Goal: Information Seeking & Learning: Learn about a topic

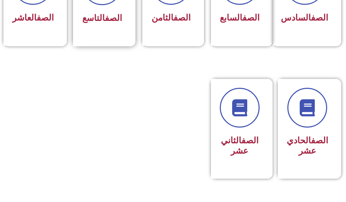
scroll to position [412, 0]
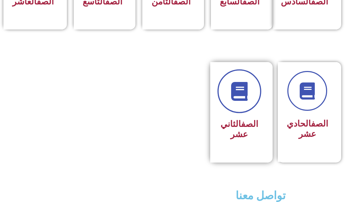
click at [236, 114] on link at bounding box center [240, 92] width 44 height 44
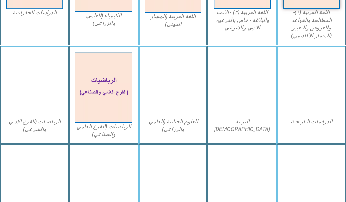
scroll to position [309, 0]
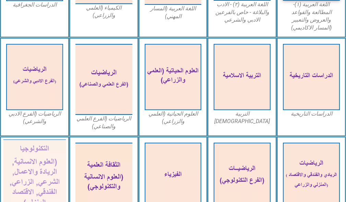
click at [36, 180] on img at bounding box center [34, 177] width 62 height 77
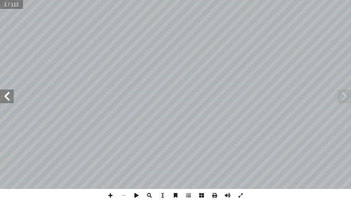
click at [8, 90] on span at bounding box center [7, 97] width 14 height 14
click at [9, 90] on span at bounding box center [7, 97] width 14 height 14
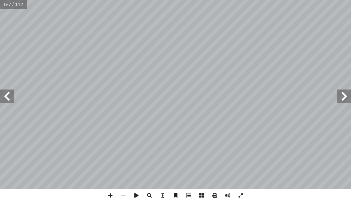
click at [9, 90] on span at bounding box center [7, 97] width 14 height 14
click at [9, 96] on span at bounding box center [7, 97] width 14 height 14
click at [125, 191] on span at bounding box center [123, 195] width 13 height 13
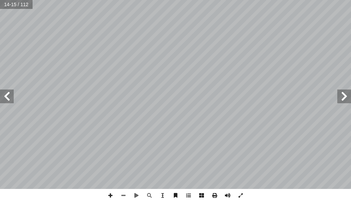
click at [8, 100] on span at bounding box center [7, 97] width 14 height 14
click at [12, 94] on span at bounding box center [7, 97] width 14 height 14
click at [343, 93] on span at bounding box center [345, 97] width 14 height 14
click at [109, 194] on span at bounding box center [110, 195] width 13 height 13
click at [279, 46] on html "الصفحة الرئيسية الصف الأول الصف الثاني الصف الثالث الصف الرابع الصف الخامس الصف…" at bounding box center [175, 23] width 351 height 46
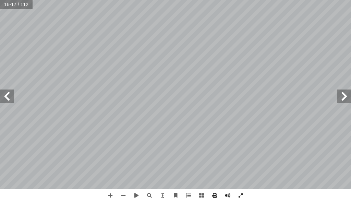
click at [6, 97] on span at bounding box center [7, 97] width 14 height 14
click at [211, 189] on div "14 ): تصفية البيانات 11 نشاط ( : تي أ ا ي ما ذ ّ نف السابق)، النشاط في نسخها تم…" at bounding box center [175, 101] width 351 height 202
click at [260, 46] on html "الصفحة الرئيسية الصف الأول الصف الثاني الصف الثالث الصف الرابع الصف الخامس الصف…" at bounding box center [175, 23] width 351 height 46
click at [10, 97] on span at bounding box center [7, 97] width 14 height 14
click at [126, 195] on span at bounding box center [123, 195] width 13 height 13
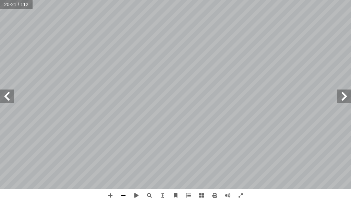
click at [126, 195] on span at bounding box center [123, 195] width 13 height 13
click at [109, 197] on span at bounding box center [110, 195] width 13 height 13
click at [8, 99] on span at bounding box center [7, 97] width 14 height 14
click at [127, 46] on html "الصفحة الرئيسية الصف الأول الصف الثاني الصف الثالث الصف الرابع الصف الخامس الصف…" at bounding box center [175, 23] width 351 height 46
click at [125, 196] on span at bounding box center [123, 195] width 13 height 13
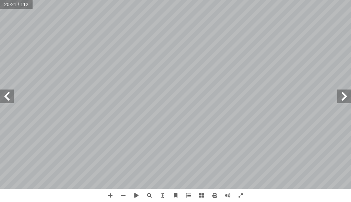
click at [4, 102] on span at bounding box center [7, 97] width 14 height 14
click at [199, 46] on html "الصفحة الرئيسية الصف الأول الصف الثاني الصف الثالث الصف الرابع الصف الخامس الصف…" at bounding box center [175, 23] width 351 height 46
click at [5, 94] on span at bounding box center [7, 97] width 14 height 14
click at [55, 199] on div "2 ٠ ها ُ البيانات وعرض ُ الدرس الثاني: تخزين 2 في تعمل مختلفة برمجيات البيانات …" at bounding box center [175, 101] width 351 height 202
click at [123, 200] on span at bounding box center [123, 195] width 13 height 13
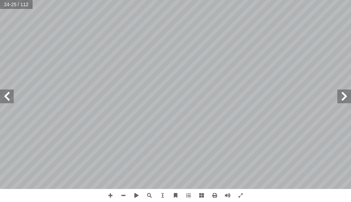
drag, startPoint x: 125, startPoint y: 197, endPoint x: 345, endPoint y: 97, distance: 241.3
click at [345, 97] on span at bounding box center [345, 97] width 14 height 14
click at [350, 96] on span at bounding box center [345, 97] width 14 height 14
click at [344, 99] on span at bounding box center [345, 97] width 14 height 14
click at [347, 98] on span at bounding box center [345, 97] width 14 height 14
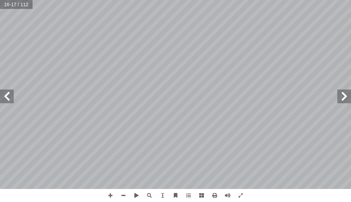
click at [349, 97] on span at bounding box center [345, 97] width 14 height 14
click at [7, 96] on span at bounding box center [7, 97] width 14 height 14
click at [148, 46] on html "الصفحة الرئيسية الصف الأول الصف الثاني الصف الثالث الصف الرابع الصف الخامس الصف…" at bounding box center [175, 23] width 351 height 46
click at [9, 91] on span at bounding box center [7, 97] width 14 height 14
click at [10, 98] on span at bounding box center [7, 97] width 14 height 14
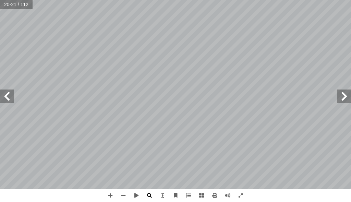
click at [155, 194] on div "16 لكترونية إ ا ل ال الحماية في الجداو من مستويات ثلاثة وهناك والتغيير، العبث م…" at bounding box center [175, 101] width 351 height 202
click at [349, 92] on span at bounding box center [345, 97] width 14 height 14
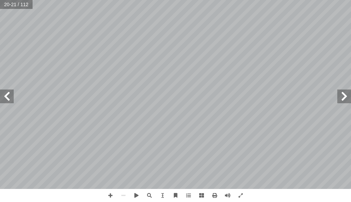
click at [349, 92] on span at bounding box center [345, 97] width 14 height 14
click at [347, 93] on span at bounding box center [345, 97] width 14 height 14
click at [347, 94] on span at bounding box center [345, 97] width 14 height 14
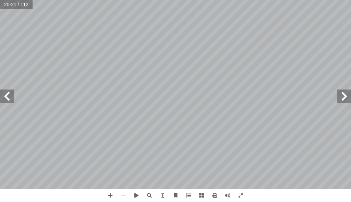
click at [347, 94] on span at bounding box center [345, 97] width 14 height 14
click at [11, 96] on span at bounding box center [7, 97] width 14 height 14
click at [349, 98] on span at bounding box center [345, 97] width 14 height 14
click at [108, 195] on span at bounding box center [110, 195] width 13 height 13
